Goal: Information Seeking & Learning: Learn about a topic

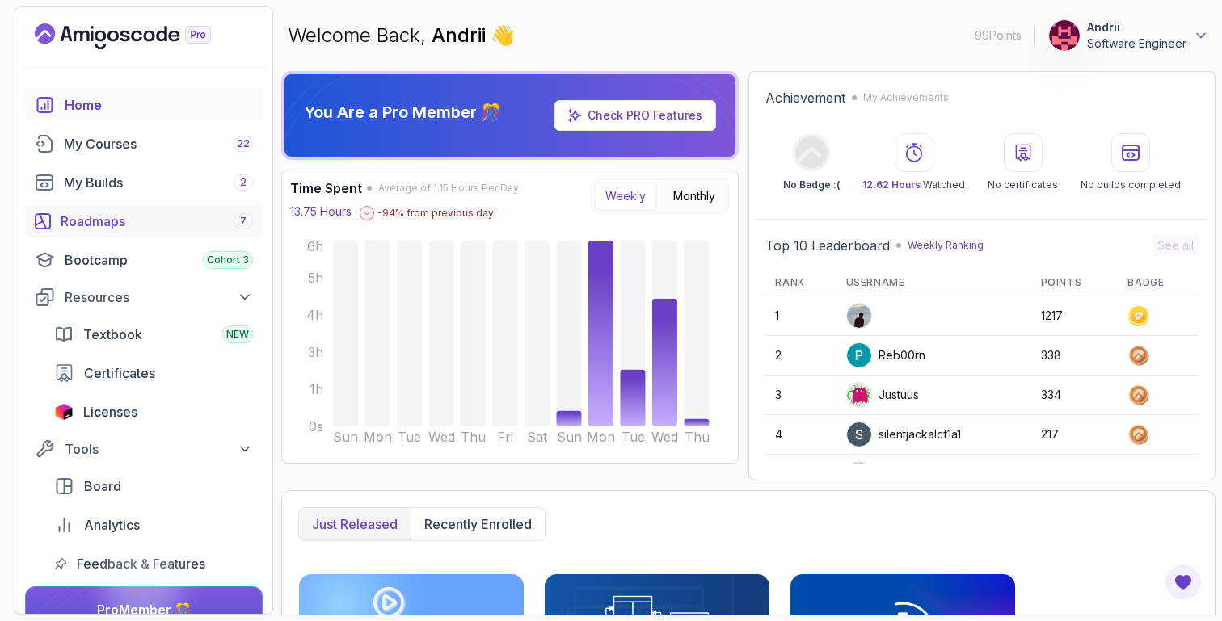
click at [158, 214] on div "Roadmaps 7" at bounding box center [157, 221] width 192 height 19
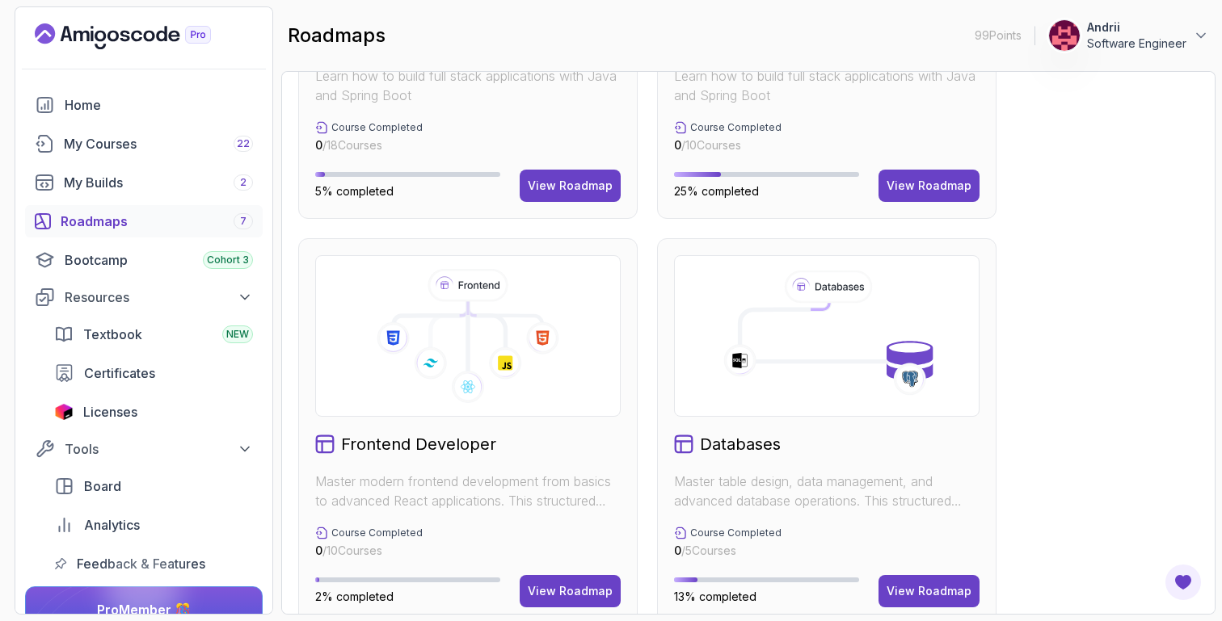
scroll to position [678, 0]
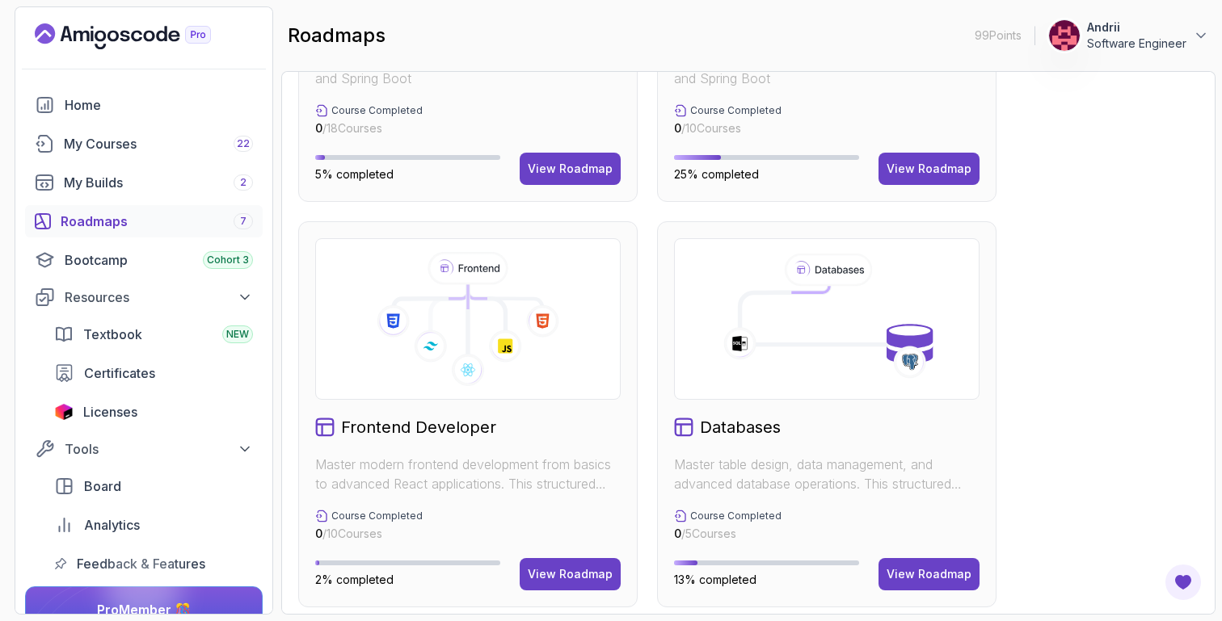
click at [907, 557] on div "Databases Master table design, data management, and advanced database operation…" at bounding box center [826, 414] width 339 height 386
click at [906, 564] on button "View Roadmap" at bounding box center [928, 574] width 101 height 32
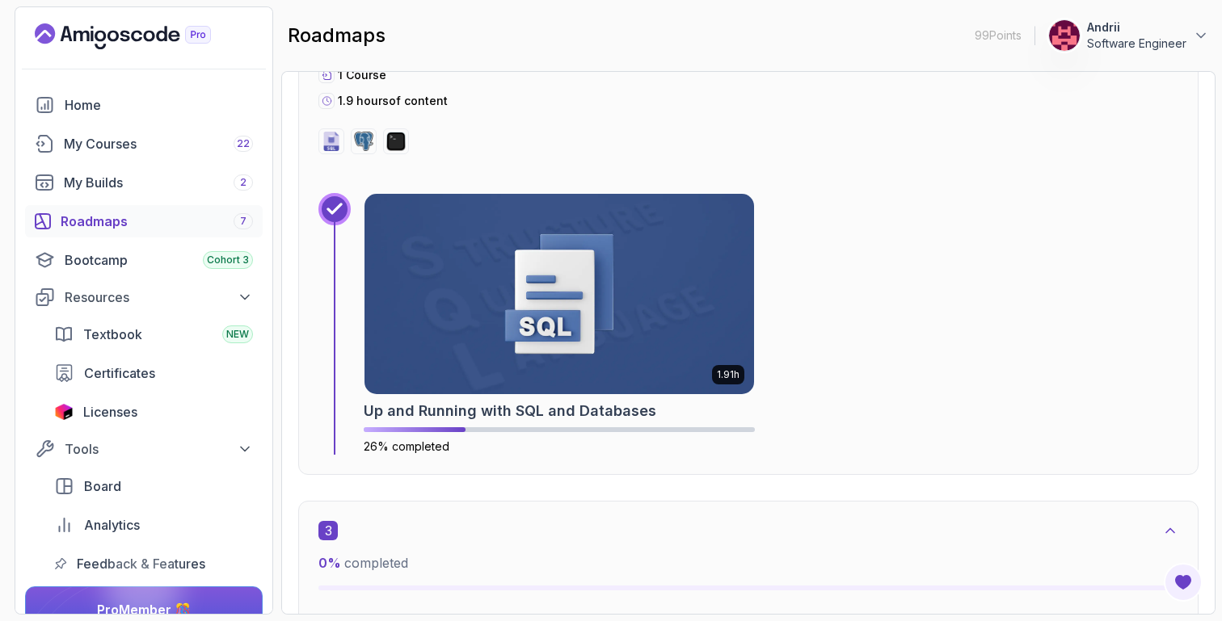
scroll to position [1482, 0]
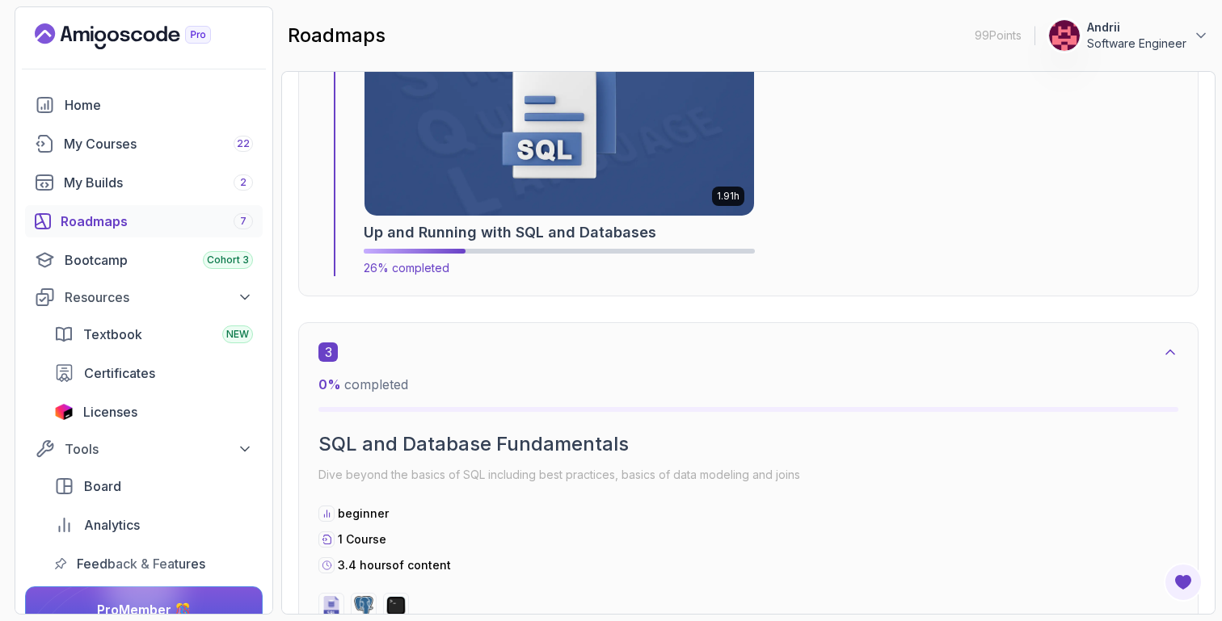
click at [503, 203] on img at bounding box center [559, 116] width 409 height 210
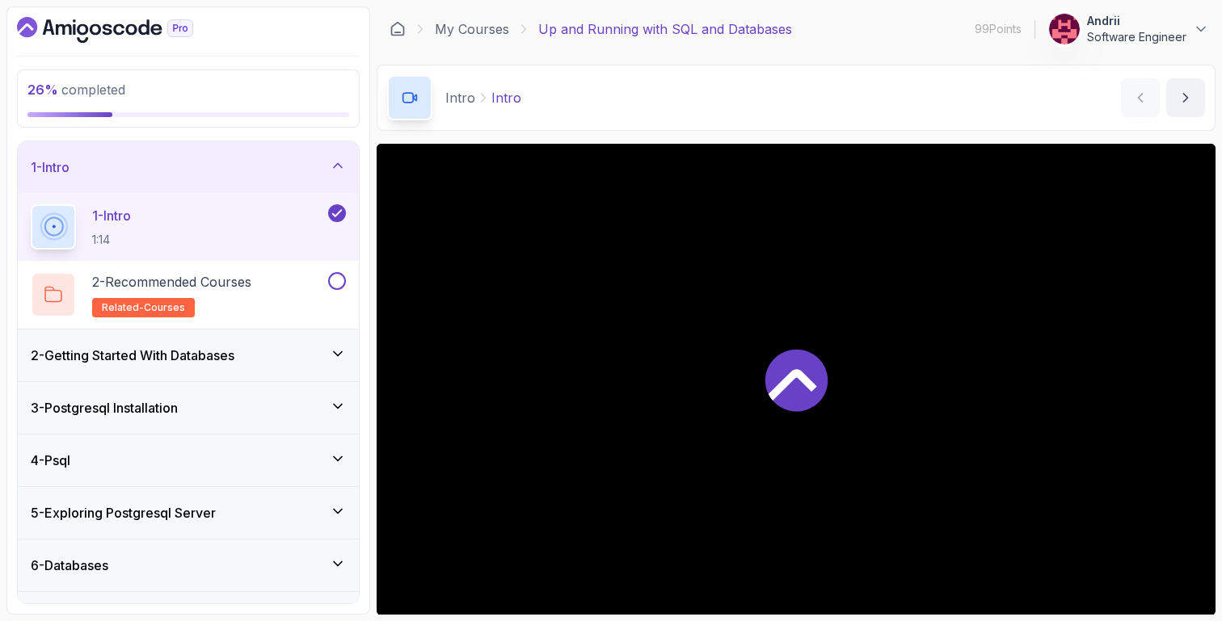
click at [798, 371] on icon at bounding box center [793, 385] width 48 height 32
click at [234, 349] on h3 "2 - Getting Started With Databases" at bounding box center [133, 355] width 204 height 19
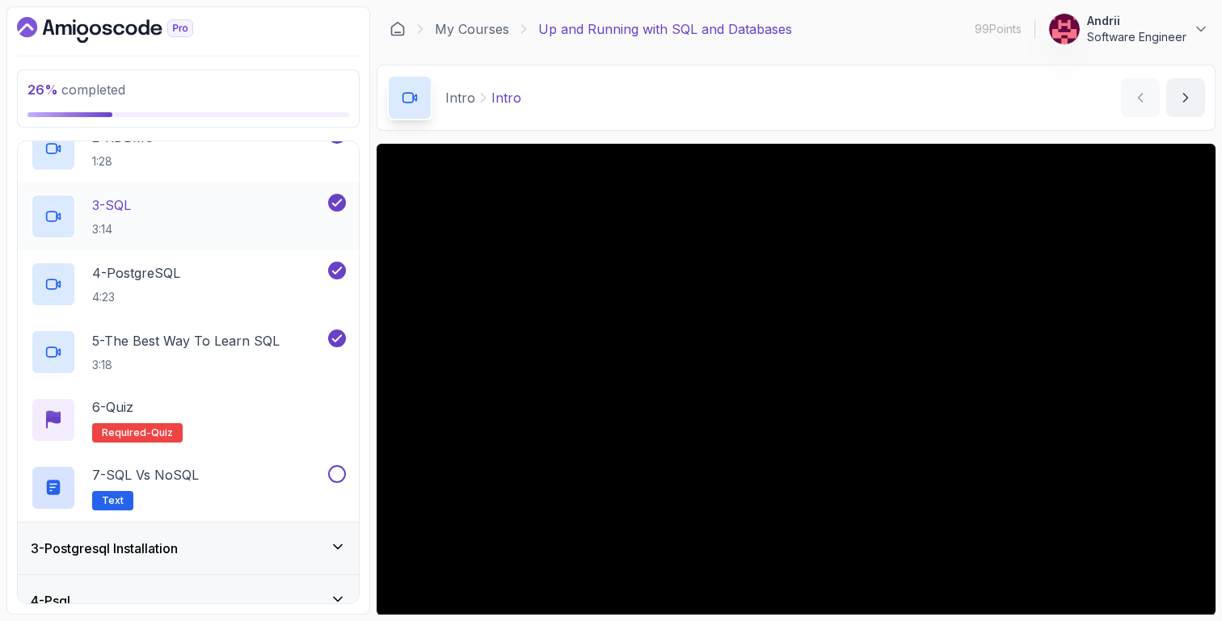
scroll to position [256, 0]
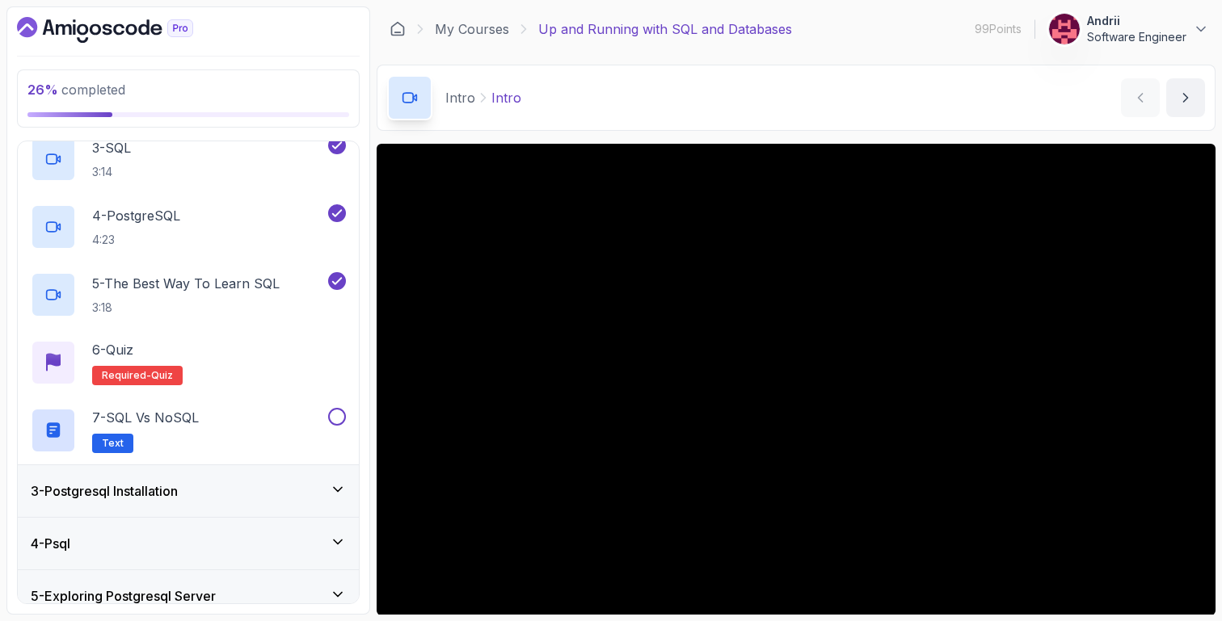
click at [240, 472] on div "3 - Postgresql Installation" at bounding box center [188, 491] width 341 height 52
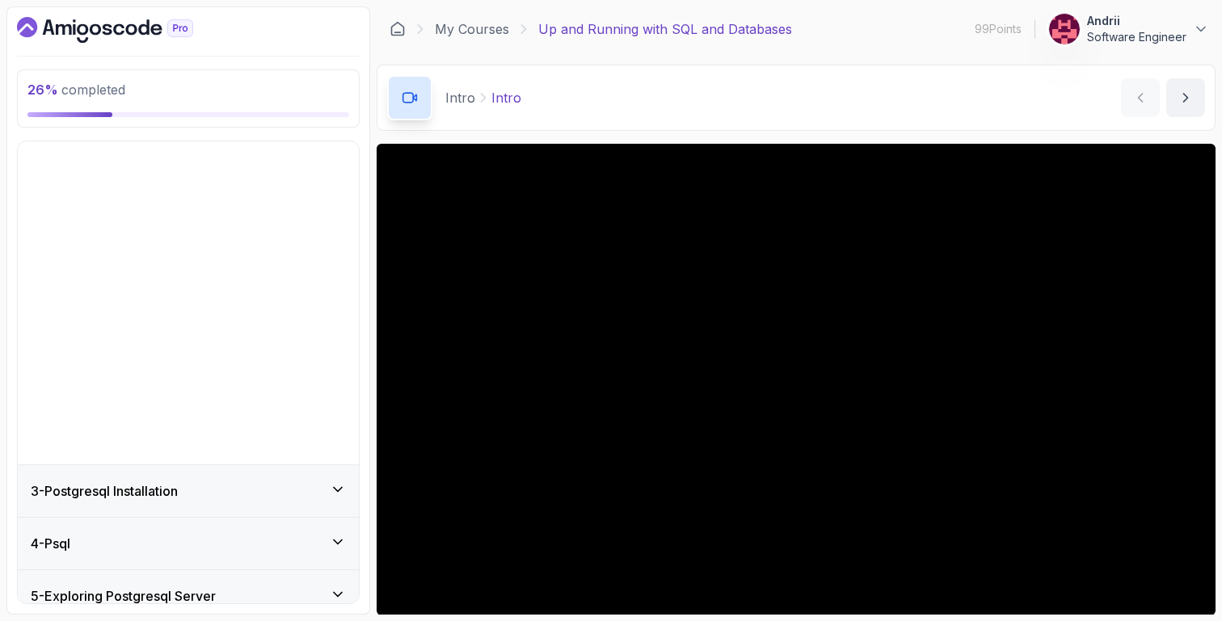
scroll to position [0, 0]
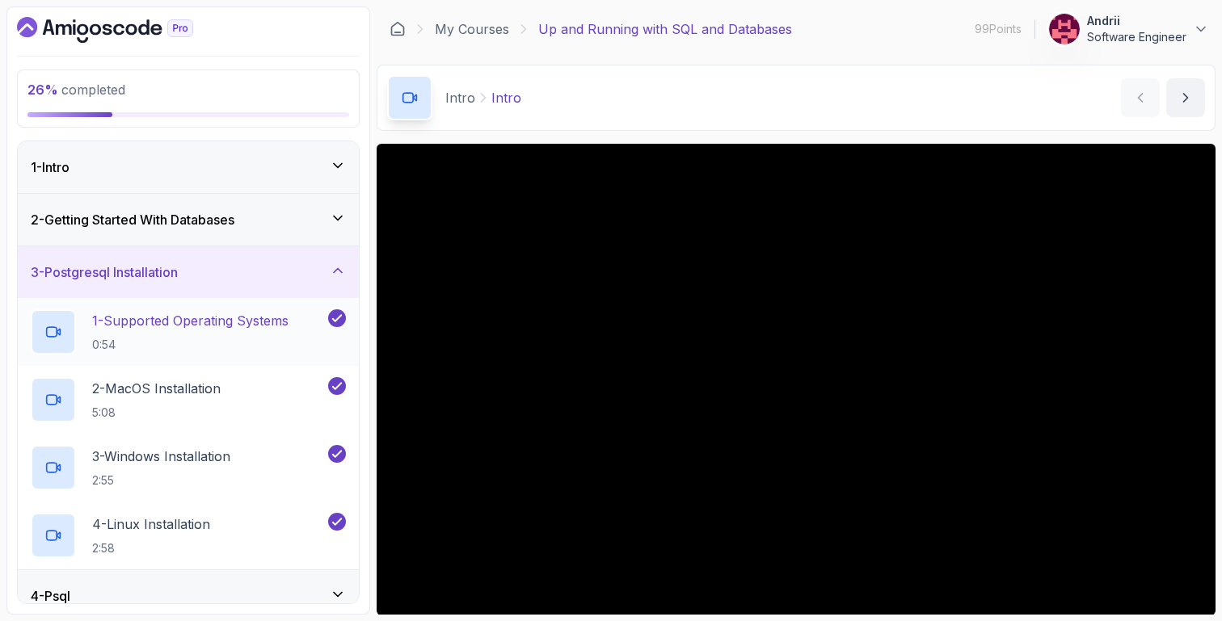
click at [236, 353] on div "1 - Supported Operating Systems 0:54" at bounding box center [178, 332] width 294 height 45
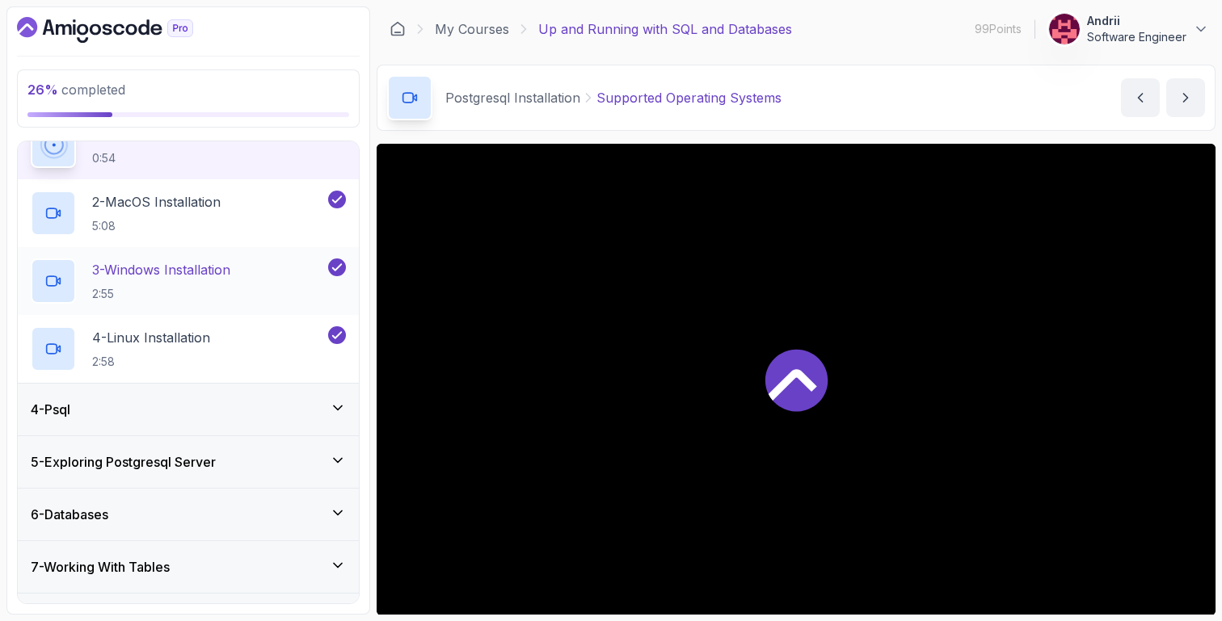
scroll to position [189, 0]
click at [293, 461] on div "5 - Exploring Postgresql Server" at bounding box center [188, 459] width 315 height 19
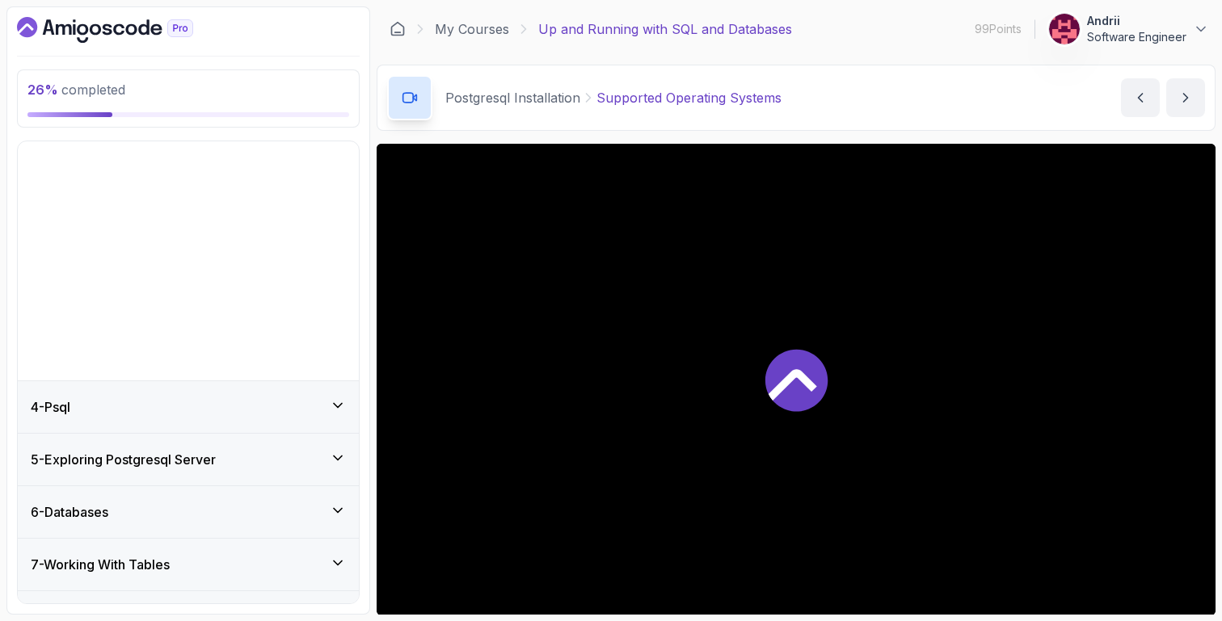
scroll to position [0, 0]
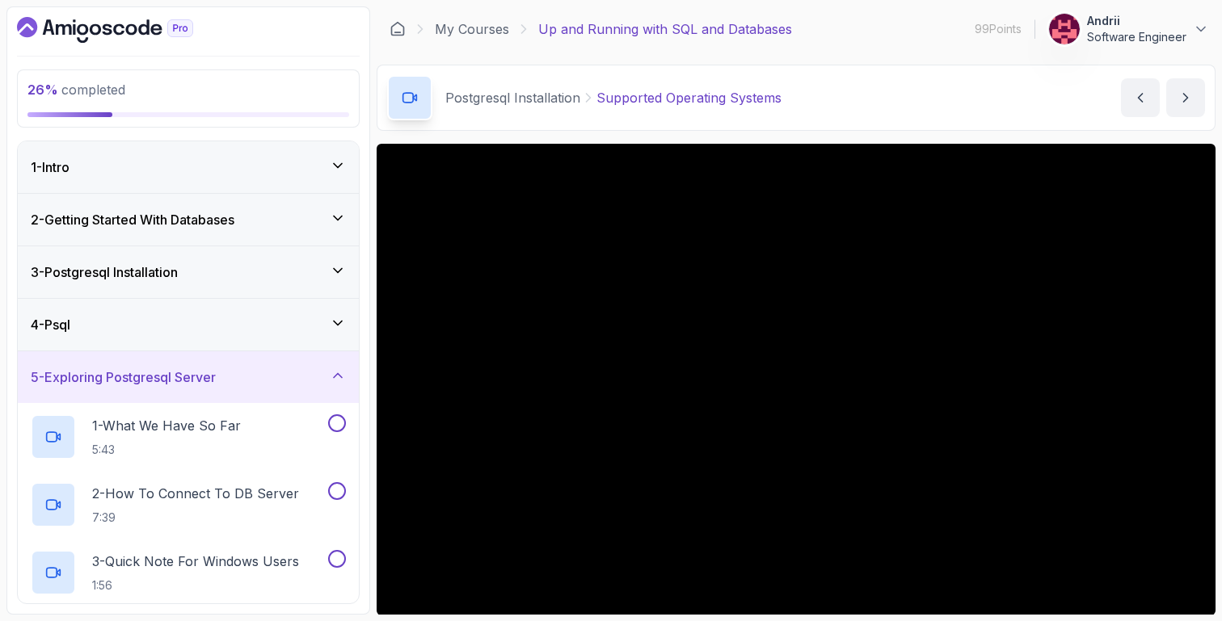
click at [300, 344] on div "4 - Psql" at bounding box center [188, 325] width 341 height 52
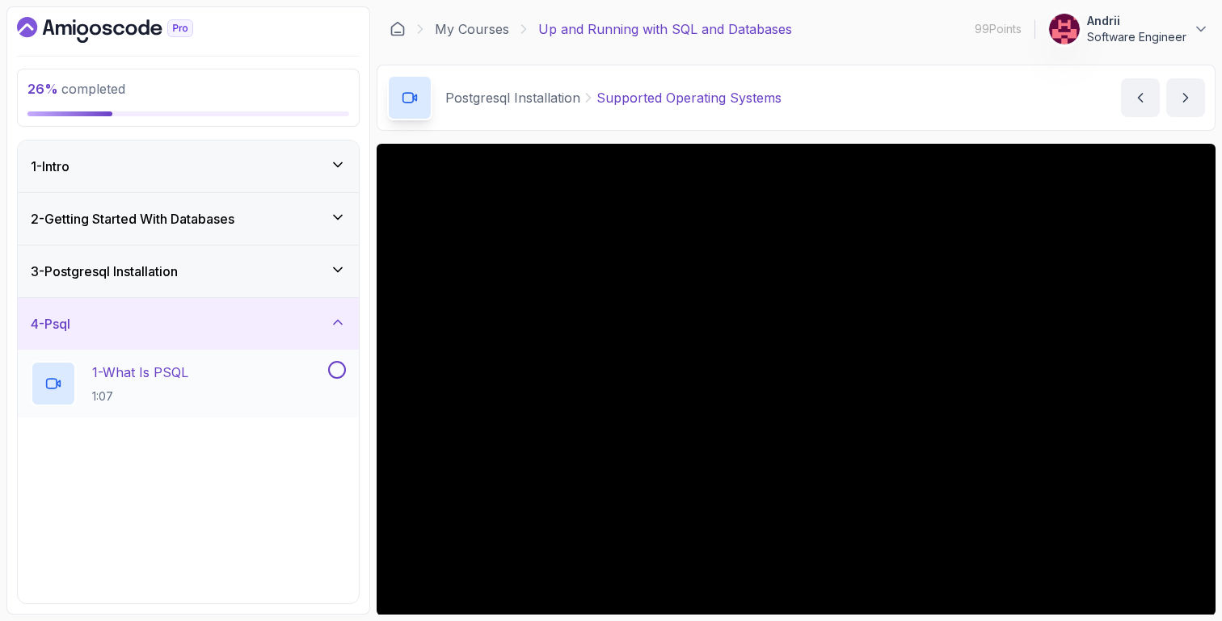
click at [291, 387] on div "1 - What Is PSQL 1:07" at bounding box center [178, 383] width 294 height 45
